Goal: Task Accomplishment & Management: Use online tool/utility

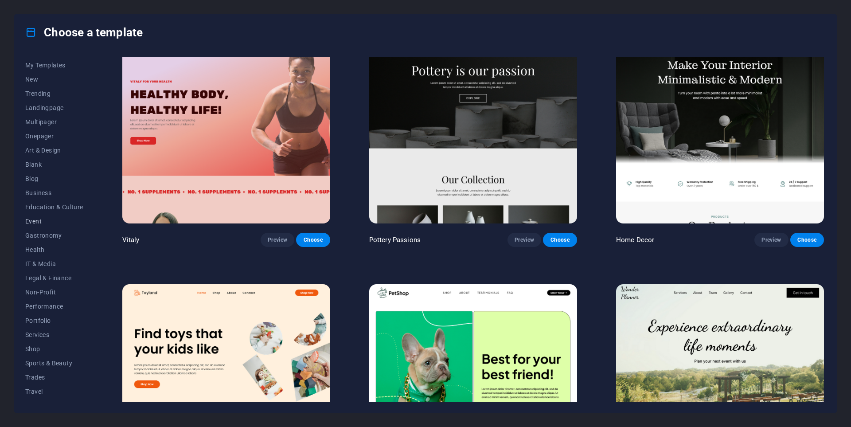
scroll to position [24, 0]
click at [47, 241] on span "Health" at bounding box center [54, 238] width 58 height 7
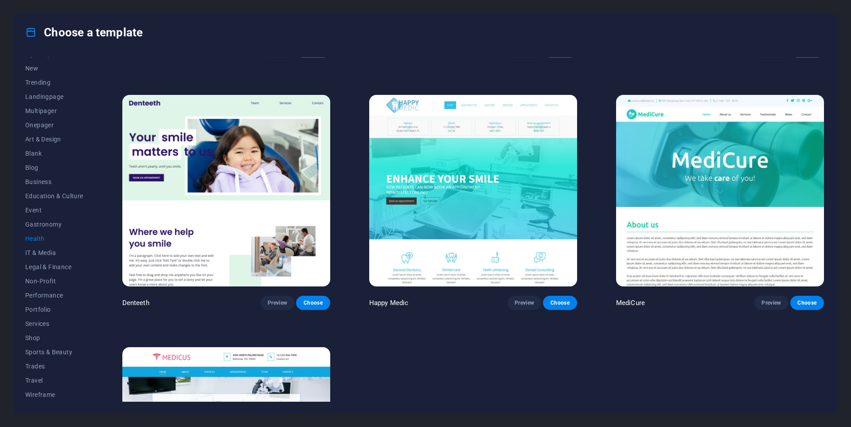
scroll to position [222, 0]
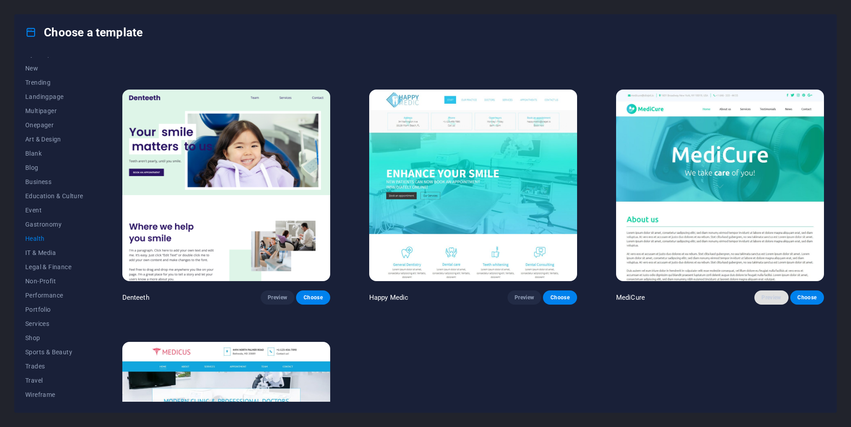
click at [772, 295] on span "Preview" at bounding box center [770, 297] width 19 height 7
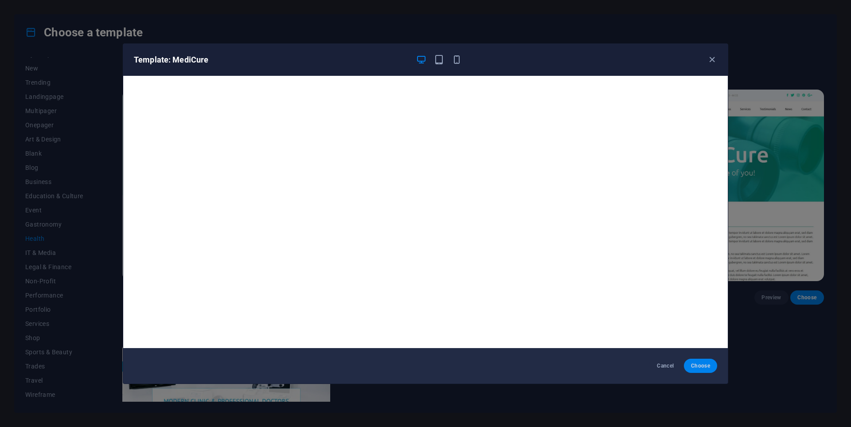
click at [712, 364] on button "Choose" at bounding box center [700, 365] width 33 height 14
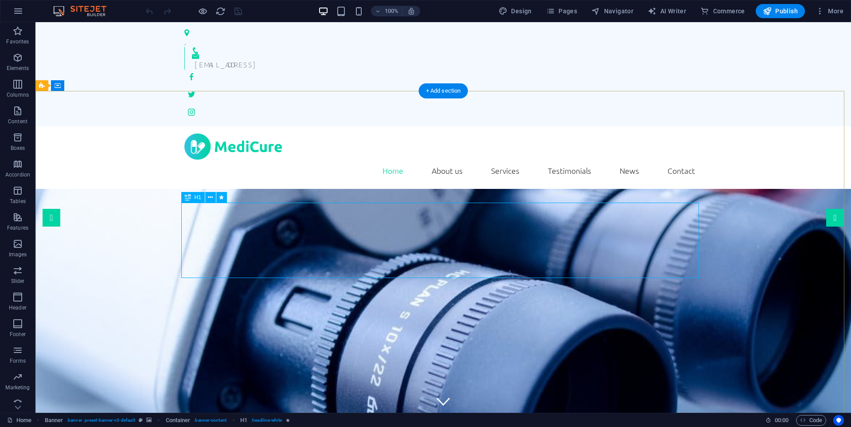
click at [245, 133] on div at bounding box center [443, 146] width 518 height 26
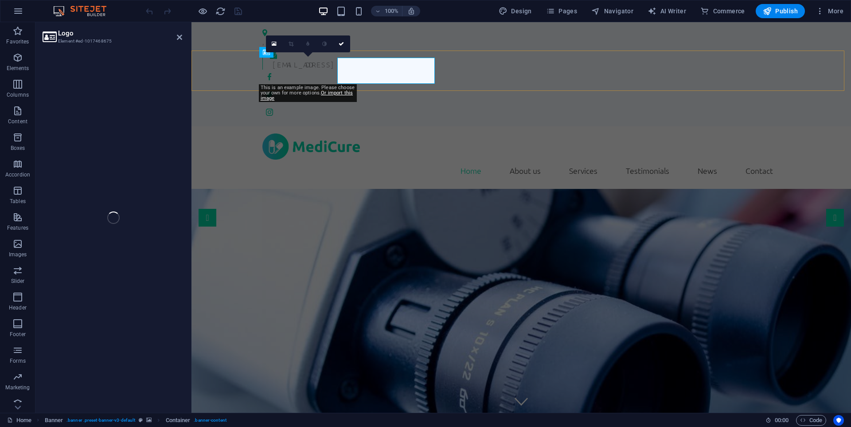
select select "px"
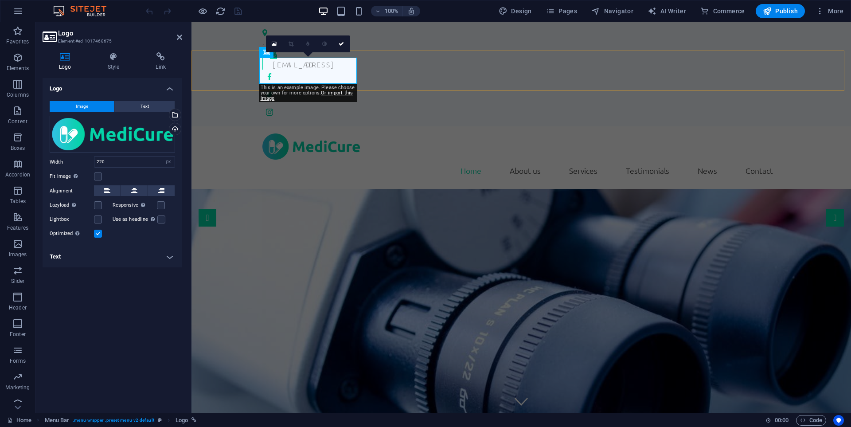
click at [334, 133] on div at bounding box center [521, 146] width 518 height 26
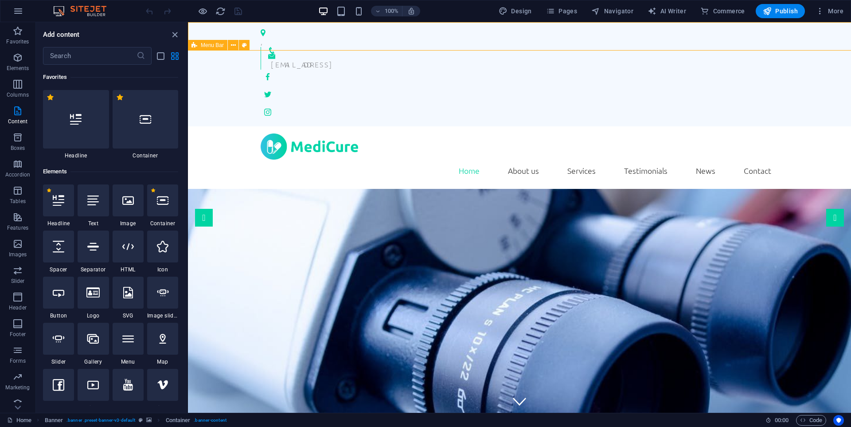
click at [424, 126] on div "Home About us Services Testimonials News Contact Menu" at bounding box center [519, 157] width 663 height 62
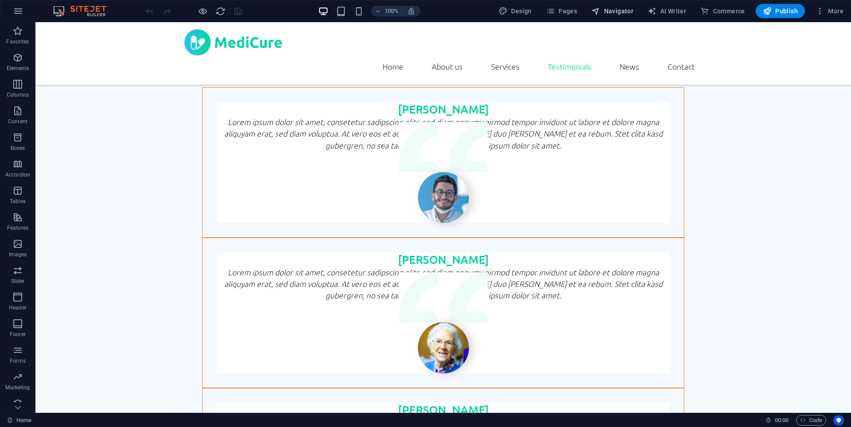
scroll to position [1563, 0]
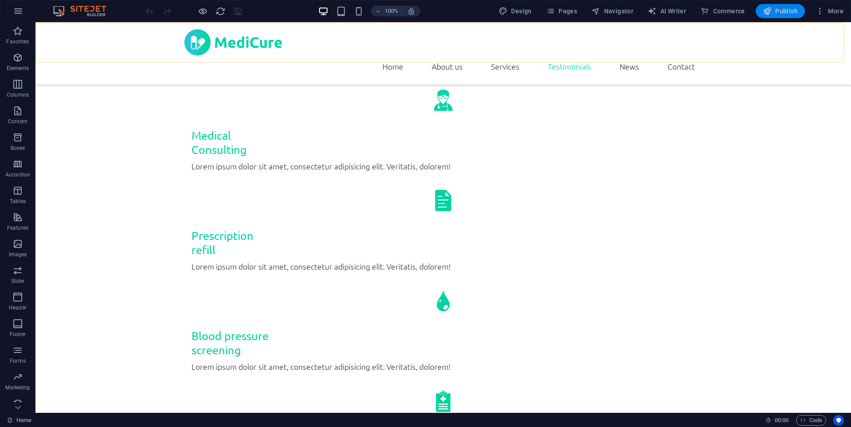
click at [778, 16] on button "Publish" at bounding box center [779, 11] width 49 height 14
click at [780, 5] on button "Publish" at bounding box center [779, 11] width 49 height 14
